Goal: Task Accomplishment & Management: Complete application form

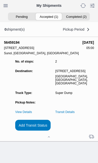
scroll to position [54, 0]
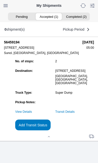
click at [0, 0] on slot "Add Transit Status" at bounding box center [0, 0] width 0 height 0
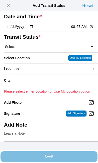
click at [85, 29] on input "08:57" at bounding box center [83, 26] width 24 height 5
type input "05:57"
click at [36, 49] on select "Select Arrive at Drop Off Arrive at Pickup Break Start Break Stop Depart Drop O…" at bounding box center [49, 46] width 90 height 5
select select "DPTPULOC"
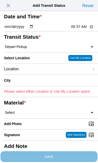
click at [41, 74] on div "Location" at bounding box center [47, 69] width 86 height 11
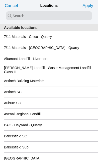
click at [27, 15] on input "search text" at bounding box center [49, 15] width 86 height 9
type input "sunol"
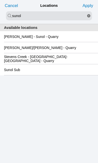
click at [0, 0] on slot "[PERSON_NAME] - Sunol - Quarry" at bounding box center [0, 0] width 0 height 0
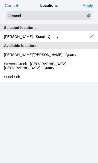
click at [0, 0] on slot "Apply" at bounding box center [0, 0] width 0 height 0
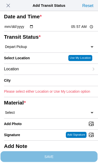
type input "Sunol"
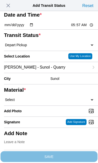
scroll to position [40, 0]
click at [36, 102] on select "Select 1" x 3" Rock 1" x 4" Rock 2" x 4" Rock Asphalt Cold Patch Backfill Spec …" at bounding box center [49, 99] width 90 height 5
select select "708651"
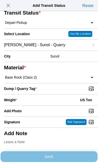
click at [71, 91] on input "Dump / Quarry Tag *" at bounding box center [51, 89] width 94 height 6
type input "C:\fakepath\image.jpg"
click at [41, 105] on div "Weight * US Ton" at bounding box center [49, 99] width 90 height 11
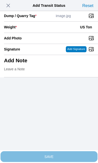
scroll to position [103, 0]
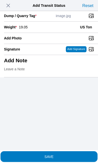
type input "19.05"
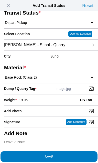
click at [70, 154] on span "SAVE" at bounding box center [49, 156] width 90 height 4
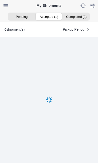
scroll to position [0, 0]
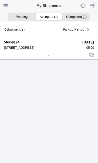
click at [50, 57] on icon at bounding box center [49, 55] width 3 height 3
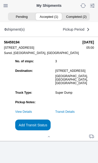
scroll to position [54, 0]
click at [75, 113] on link "Transit Details" at bounding box center [66, 112] width 20 height 4
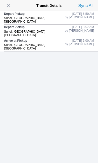
click at [9, 6] on span "button" at bounding box center [8, 5] width 7 height 7
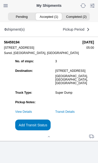
click at [0, 0] on slot "Add Transit Status" at bounding box center [0, 0] width 0 height 0
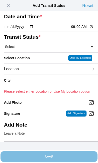
click at [85, 29] on input "09:00" at bounding box center [83, 26] width 24 height 5
type input "07:15"
click at [37, 49] on select "Select Arrive at Drop Off Arrive at Pickup Break Start Break Stop Depart Drop O…" at bounding box center [49, 46] width 90 height 5
select select "DPTPULOC"
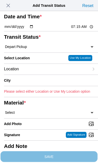
click at [43, 74] on div "Location" at bounding box center [47, 69] width 86 height 11
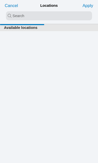
click at [13, 15] on input "search text" at bounding box center [49, 15] width 86 height 9
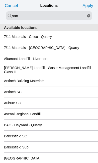
type input "san"
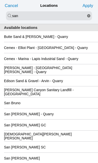
click at [61, 130] on div "San [PERSON_NAME] GC" at bounding box center [49, 124] width 90 height 11
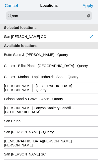
click at [0, 0] on slot "Apply" at bounding box center [0, 0] width 0 height 0
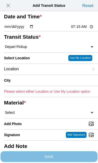
type input "[GEOGRAPHIC_DATA][PERSON_NAME]"
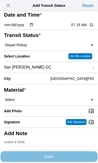
scroll to position [48, 0]
click at [38, 97] on select "Select 1" x 3" Rock 1" x 4" Rock 2" x 4" Rock Asphalt Cold Patch Backfill Spec …" at bounding box center [49, 99] width 90 height 5
select select "708654"
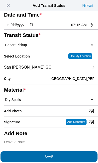
click at [72, 154] on span "SAVE" at bounding box center [49, 156] width 90 height 4
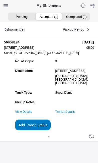
scroll to position [0, 0]
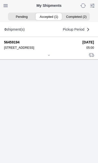
click at [51, 57] on icon at bounding box center [49, 55] width 3 height 3
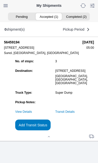
scroll to position [54, 0]
click at [0, 0] on slot "Add Transit Status" at bounding box center [0, 0] width 0 height 0
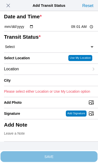
click at [81, 29] on input "09:01" at bounding box center [83, 26] width 24 height 5
type input "08:25"
click at [44, 49] on select "Select Arrive at Drop Off Arrive at Pickup Break Start Break Stop Depart Drop O…" at bounding box center [49, 46] width 90 height 5
select select "DPTDLVLOC"
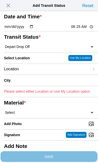
click at [45, 74] on div "Location" at bounding box center [47, 69] width 86 height 11
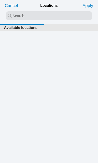
click at [13, 14] on input "search text" at bounding box center [49, 15] width 86 height 9
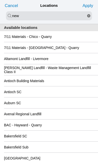
type input "new"
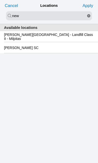
click at [0, 0] on slot "[PERSON_NAME][GEOGRAPHIC_DATA] - Landfill Class II - Milpitas" at bounding box center [0, 0] width 0 height 0
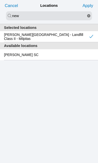
click at [0, 0] on slot "Apply" at bounding box center [0, 0] width 0 height 0
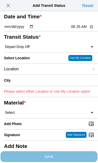
type input "Milpitas"
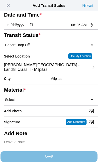
scroll to position [47, 0]
click at [50, 97] on select "Select 1" x 3" Rock 1" x 4" Rock 2" x 4" Rock Asphalt Cold Patch Backfill Spec …" at bounding box center [49, 99] width 90 height 5
select select "708654"
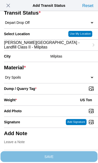
click at [71, 91] on input "Dump / Quarry Tag *" at bounding box center [51, 89] width 94 height 6
type input "C:\fakepath\image.jpg"
click at [47, 94] on div "Weight * US Ton" at bounding box center [49, 99] width 90 height 11
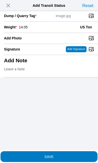
scroll to position [149, 0]
type input "14.05"
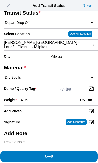
scroll to position [95, 0]
click at [67, 154] on span "SAVE" at bounding box center [49, 156] width 90 height 4
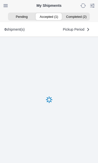
scroll to position [0, 0]
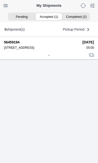
click at [53, 57] on div at bounding box center [49, 56] width 90 height 4
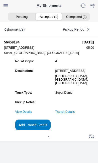
scroll to position [54, 0]
click at [75, 113] on link "Transit Details" at bounding box center [66, 112] width 20 height 4
